Goal: Use online tool/utility: Utilize a website feature to perform a specific function

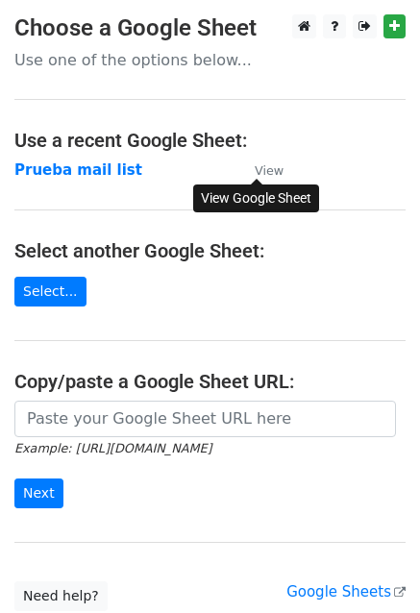
click at [258, 163] on small "View" at bounding box center [269, 170] width 29 height 14
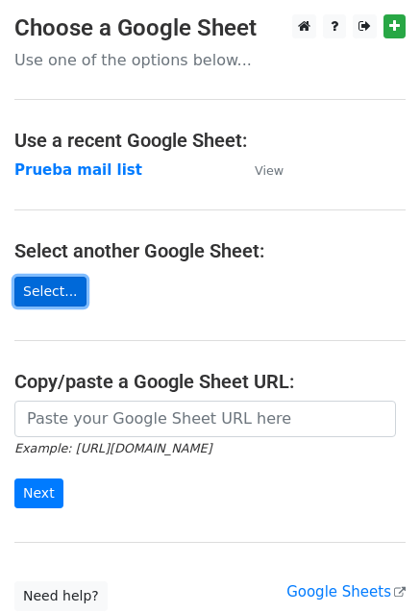
click at [38, 287] on link "Select..." at bounding box center [50, 292] width 72 height 30
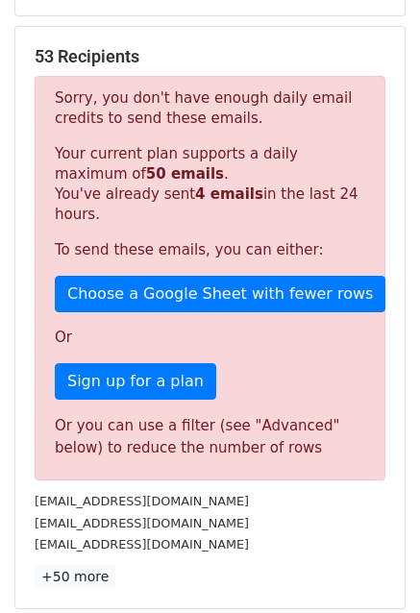
scroll to position [364, 0]
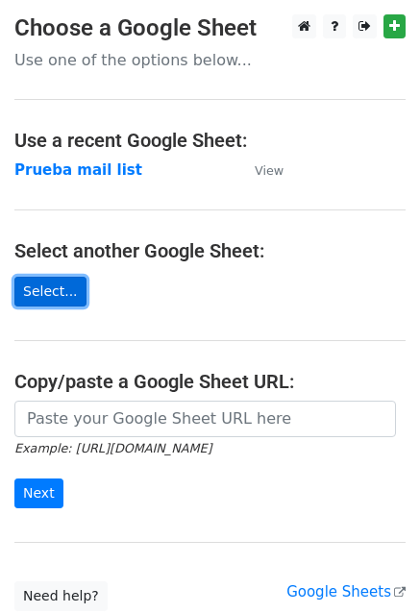
click at [51, 290] on link "Select..." at bounding box center [50, 292] width 72 height 30
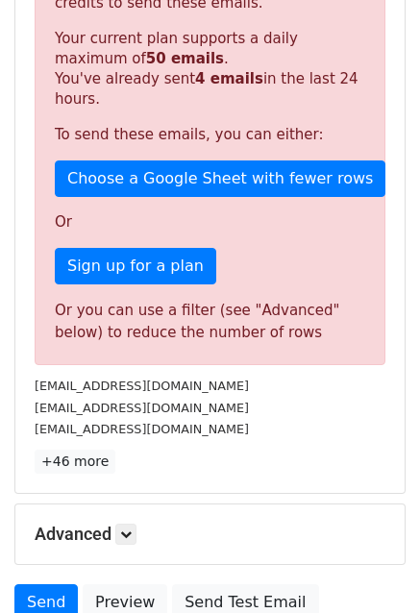
scroll to position [477, 0]
